Goal: Task Accomplishment & Management: Use online tool/utility

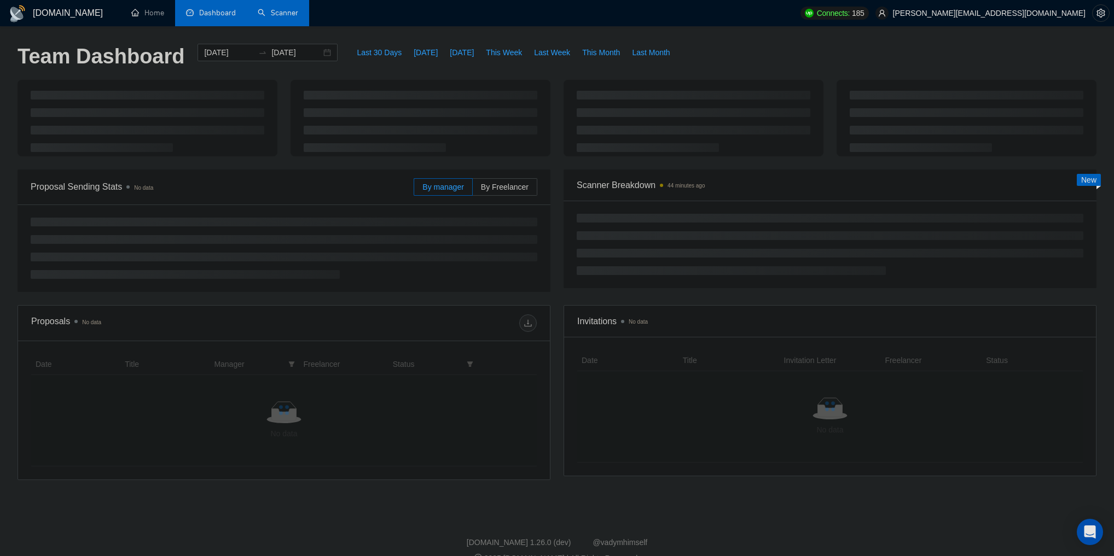
click at [285, 16] on link "Scanner" at bounding box center [278, 12] width 40 height 9
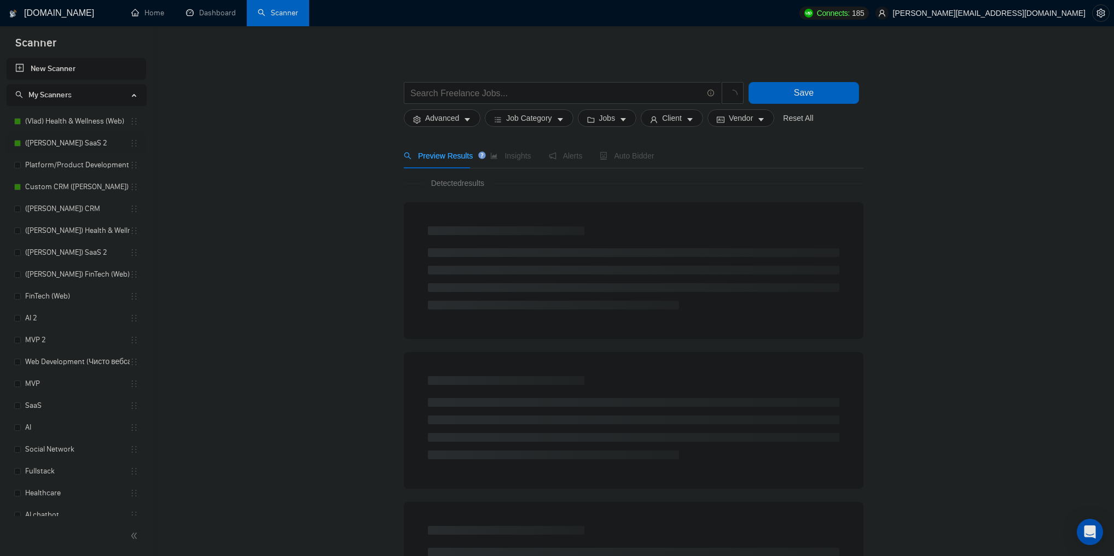
click at [68, 143] on link "([PERSON_NAME]) SaaS 2" at bounding box center [77, 143] width 104 height 22
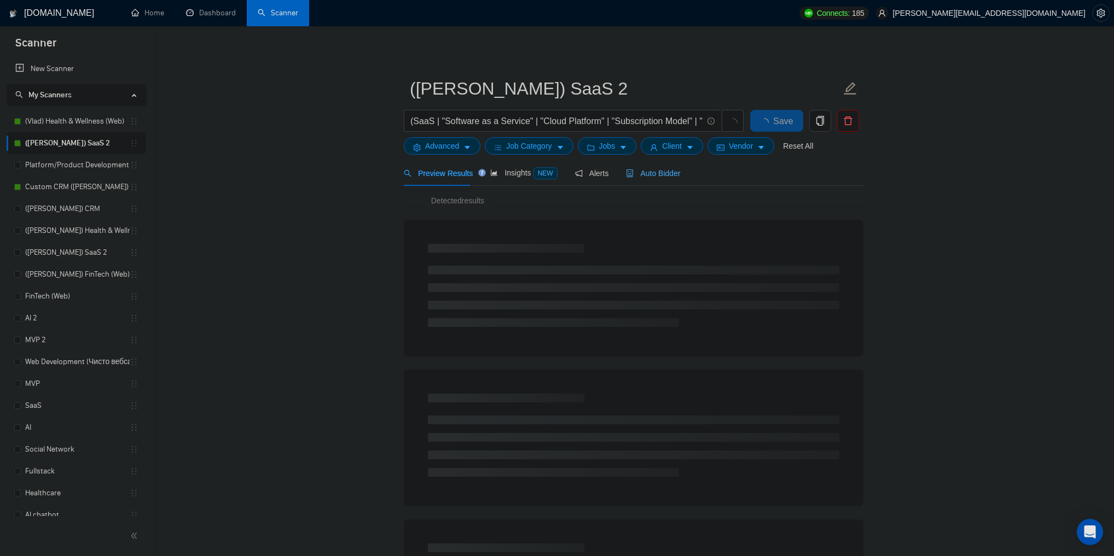
click at [637, 164] on div "Auto Bidder" at bounding box center [653, 173] width 54 height 26
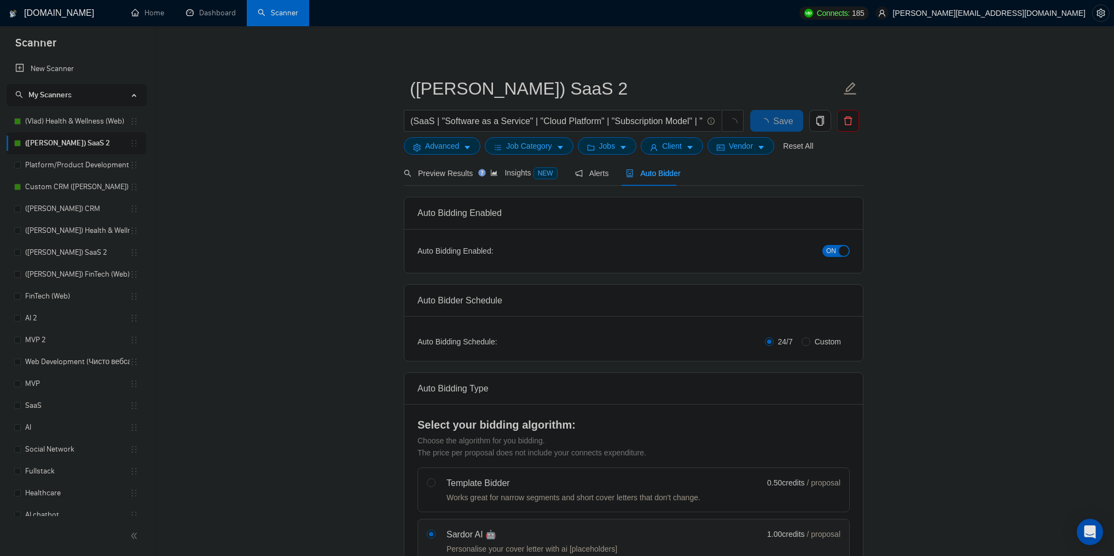
checkbox input "true"
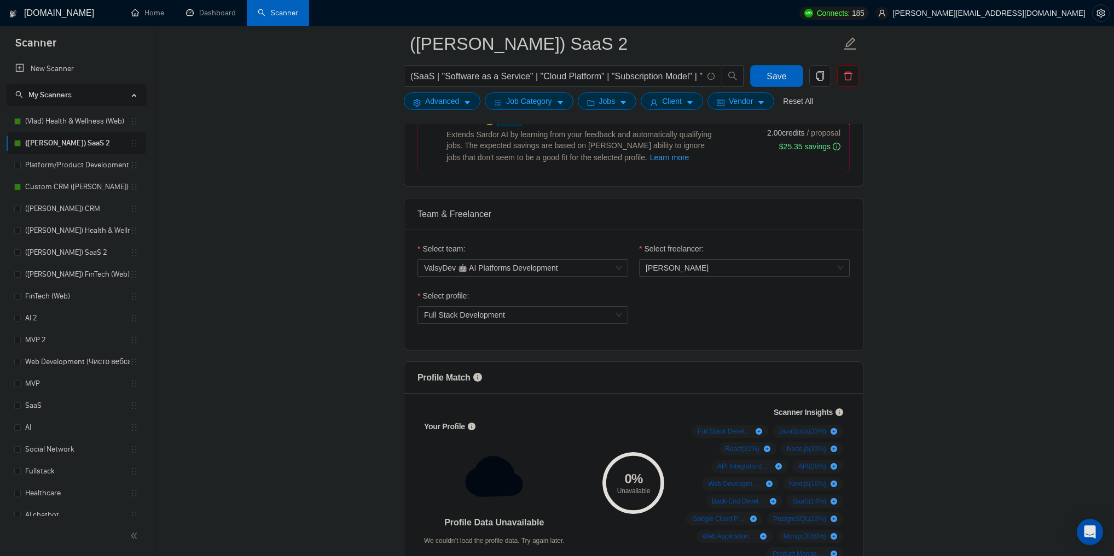
scroll to position [481, 0]
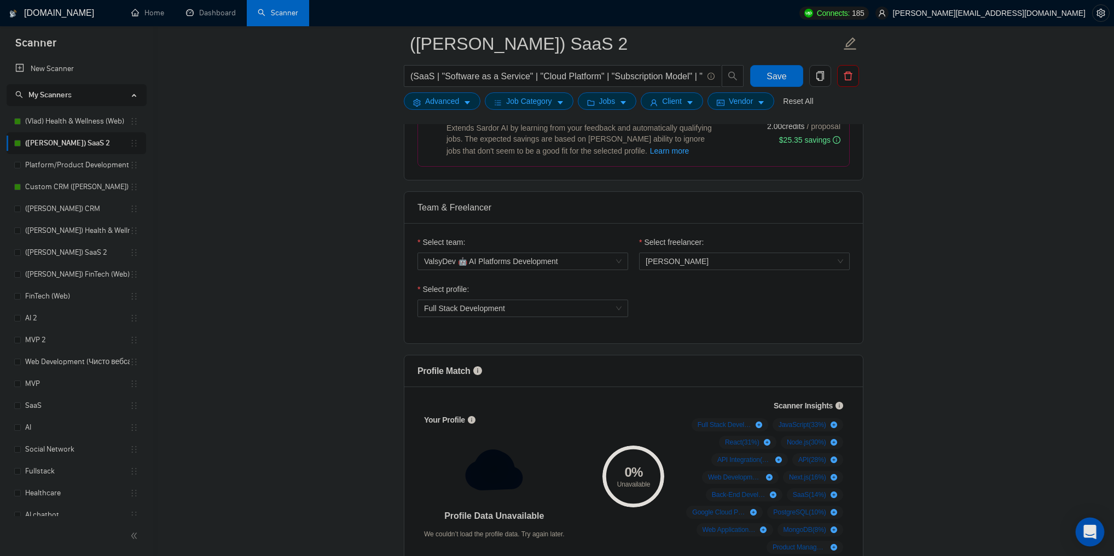
click at [1097, 534] on div "Open Intercom Messenger" at bounding box center [1089, 532] width 29 height 29
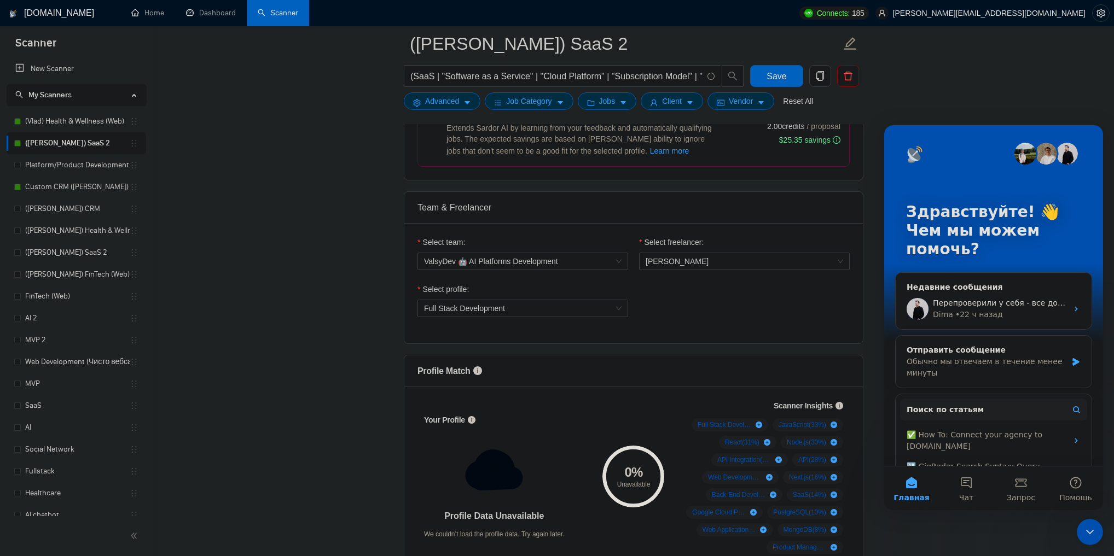
scroll to position [0, 0]
click at [980, 313] on div "• 22 ч назад" at bounding box center [979, 314] width 48 height 11
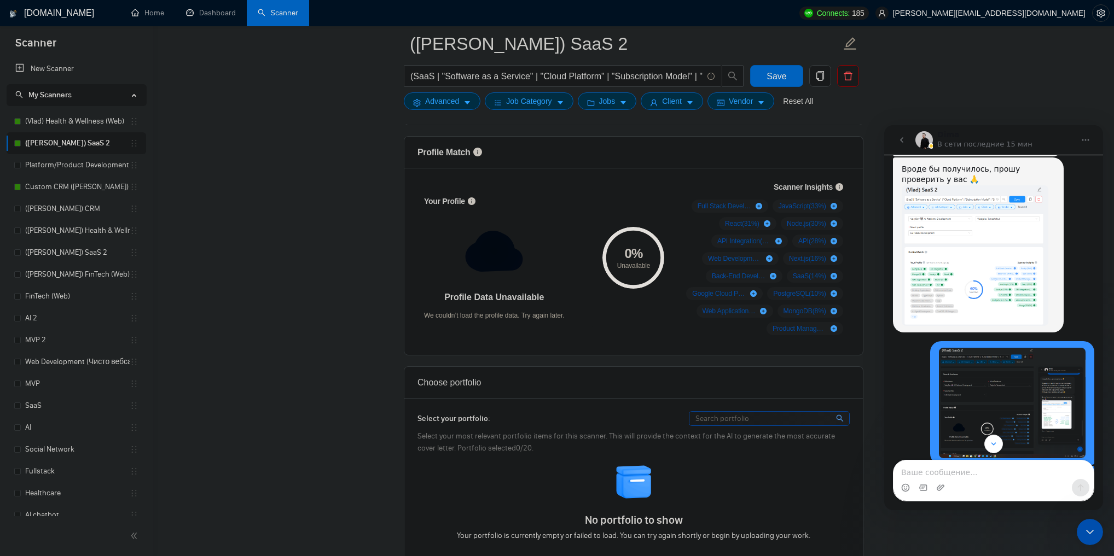
scroll to position [1190, 0]
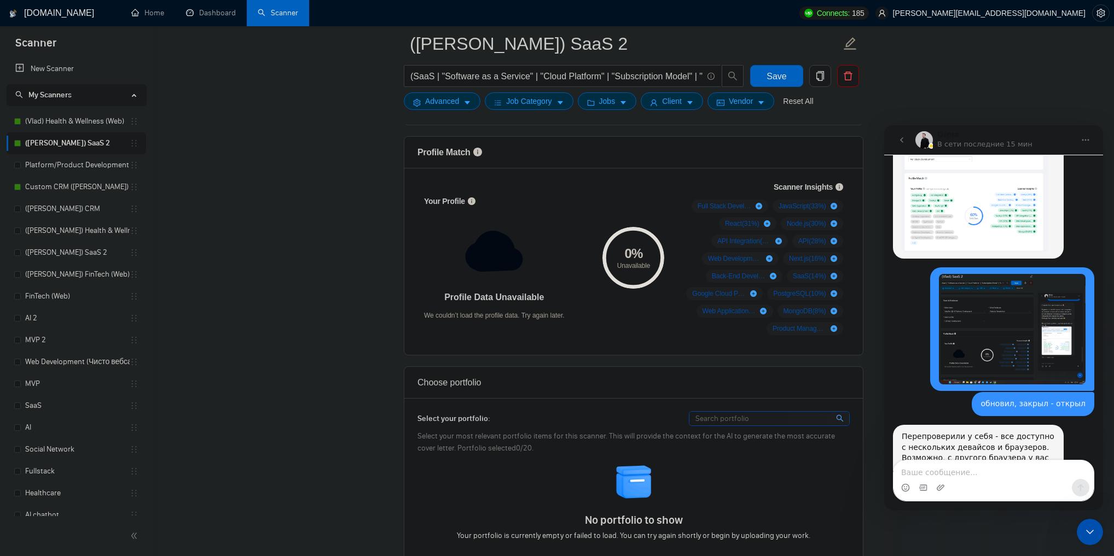
click at [969, 467] on textarea "Ваше сообщение..." at bounding box center [993, 470] width 200 height 19
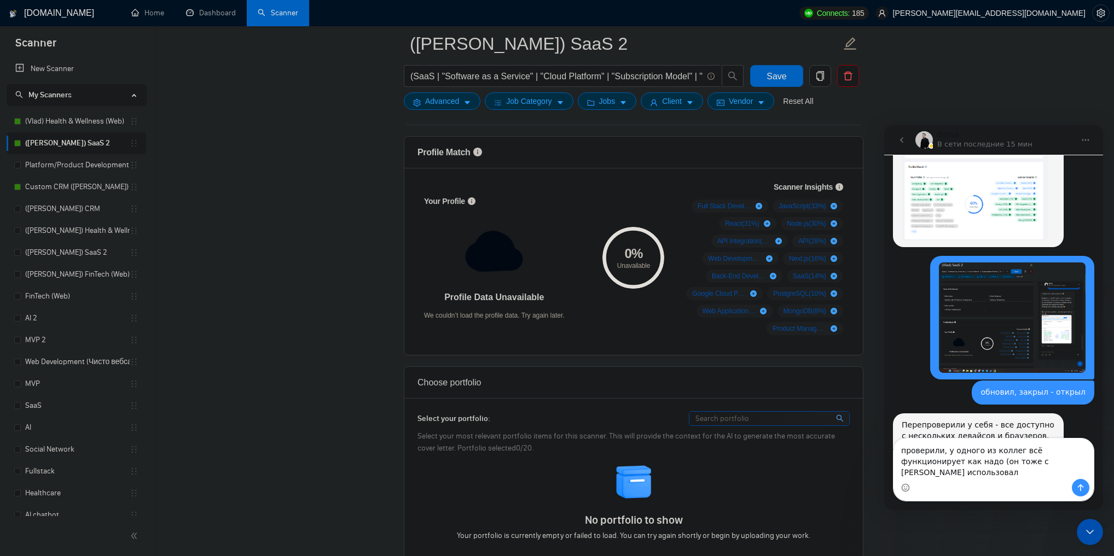
type textarea "проверили, у одного из коллег всё функционирует как надо (он тоже с [PERSON_NAM…"
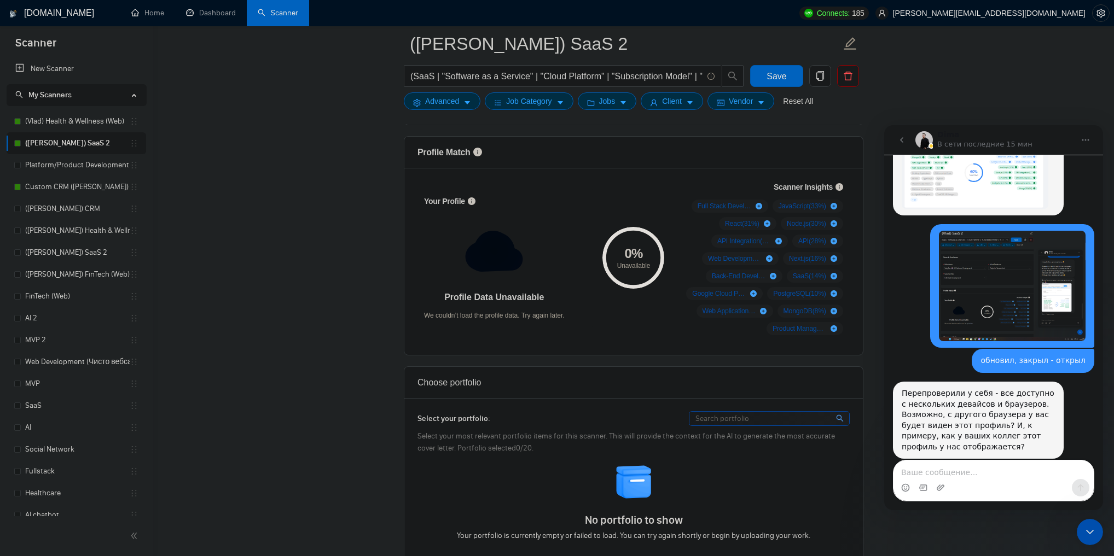
scroll to position [1274, 0]
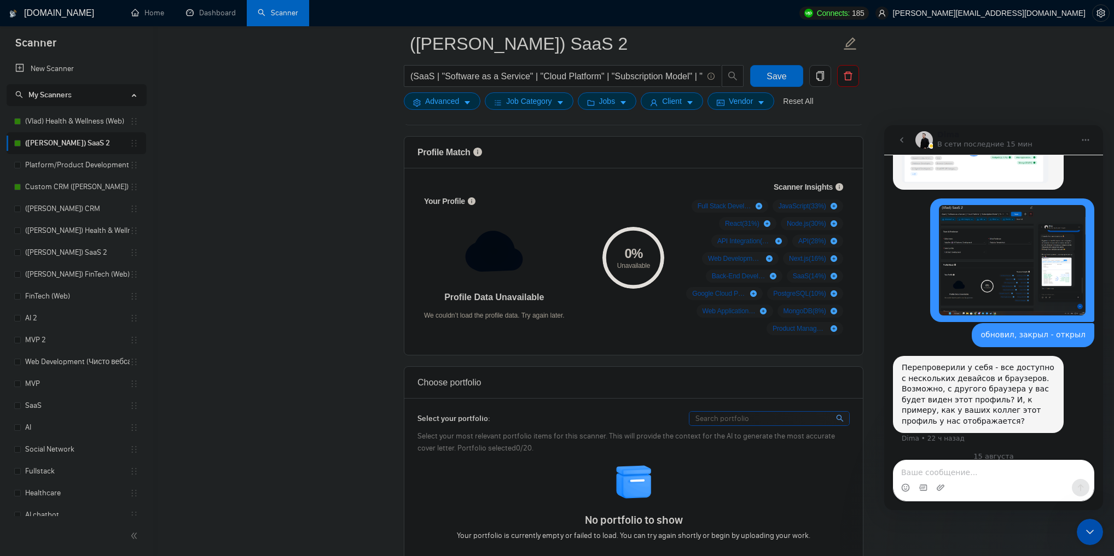
click at [40, 11] on h1 "[DOMAIN_NAME]" at bounding box center [59, 13] width 70 height 26
